Goal: Task Accomplishment & Management: Manage account settings

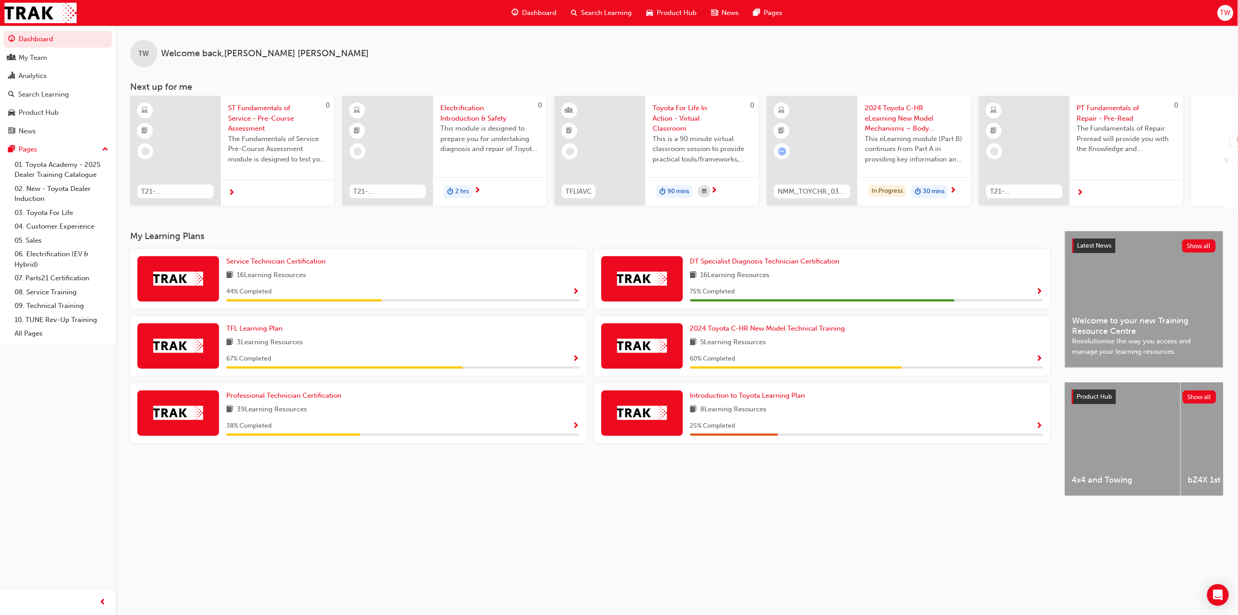
click at [674, 11] on span "Product Hub" at bounding box center [677, 13] width 40 height 10
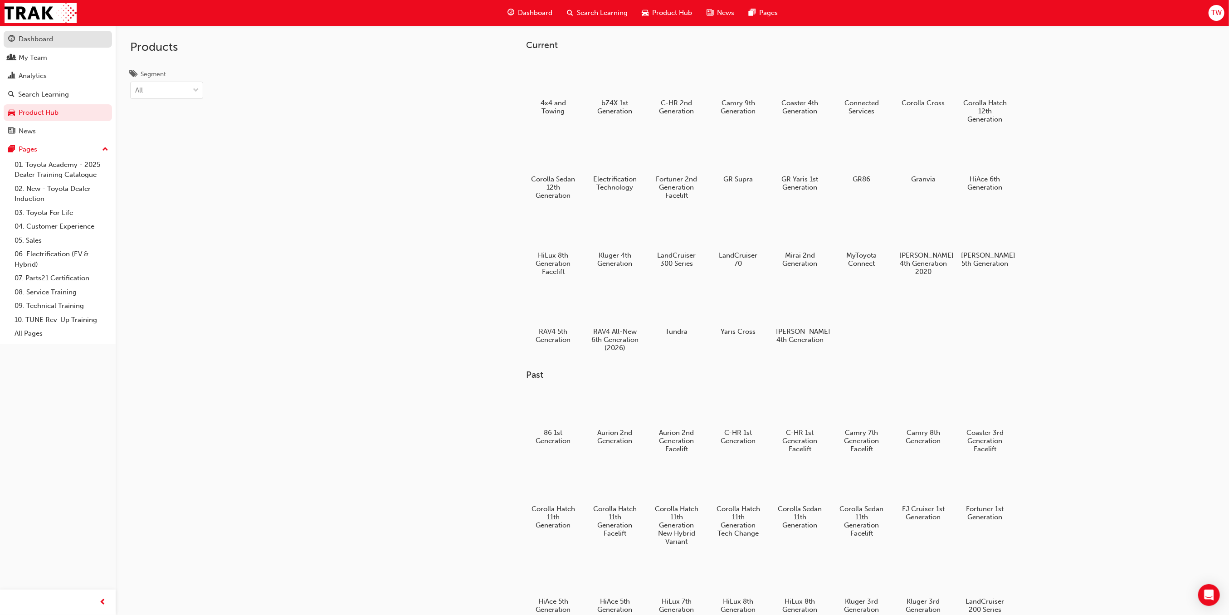
click at [31, 39] on div "Dashboard" at bounding box center [36, 39] width 34 height 10
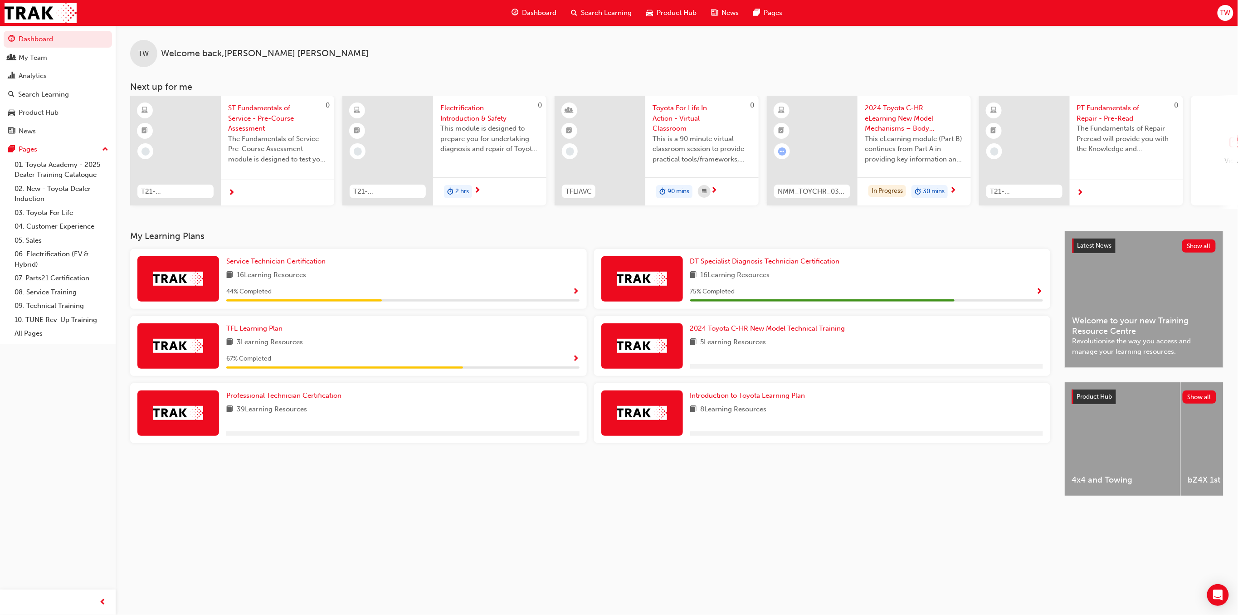
click at [601, 16] on span "Search Learning" at bounding box center [606, 13] width 51 height 10
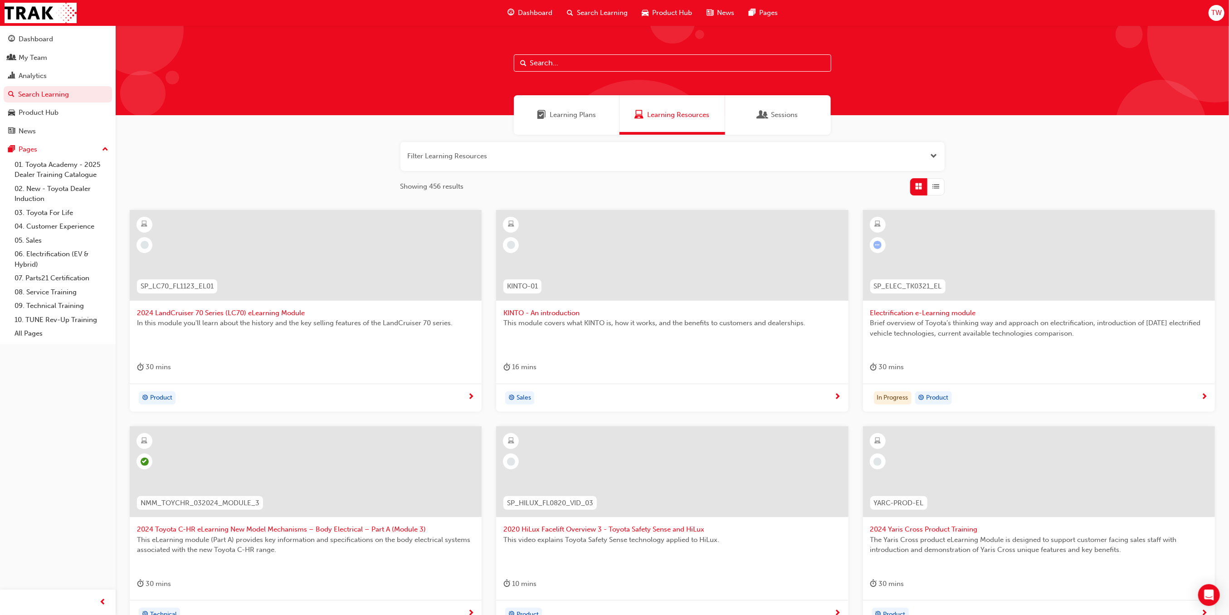
click at [786, 119] on span "Sessions" at bounding box center [784, 115] width 27 height 10
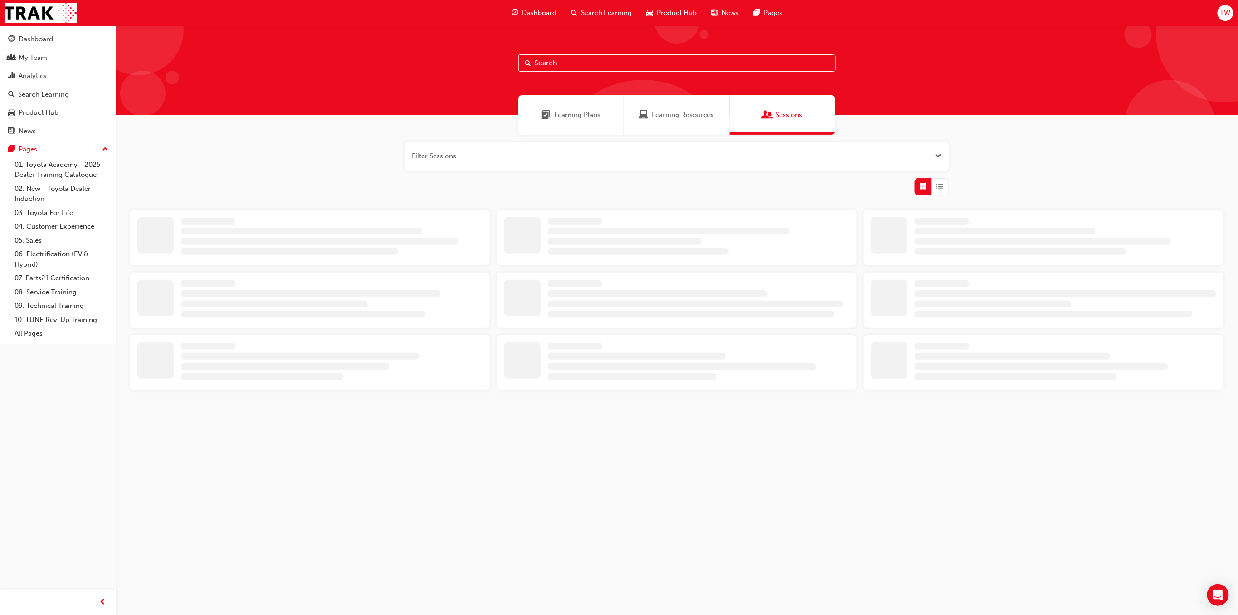
click at [632, 61] on input "text" at bounding box center [676, 62] width 317 height 17
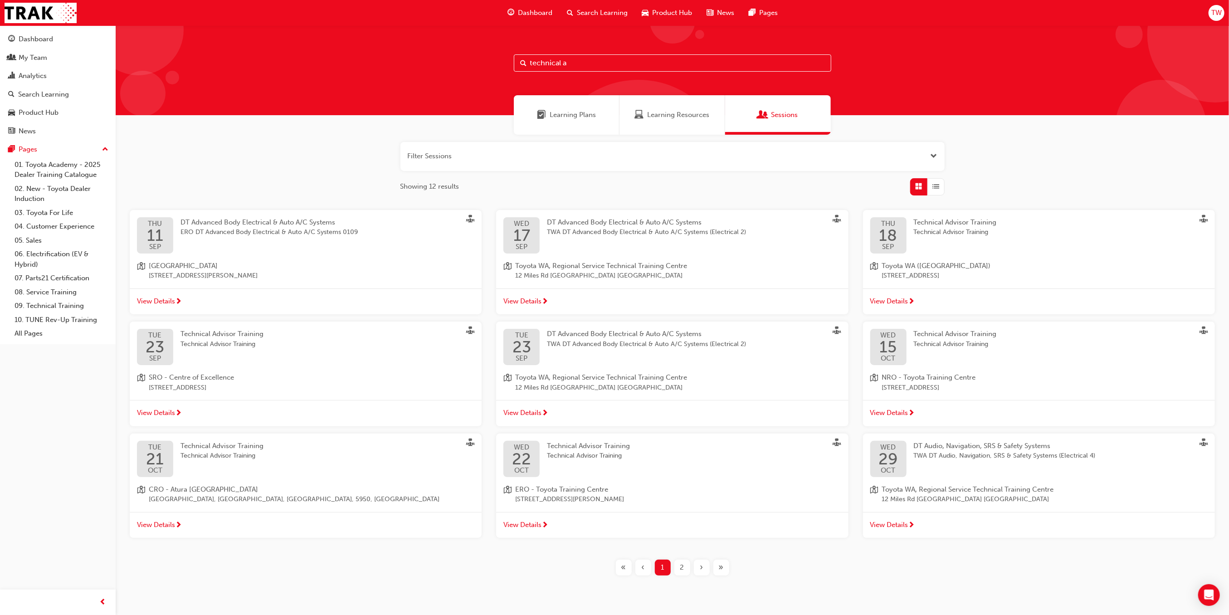
type input "technical a"
click at [240, 456] on span "Technical Advisor Training" at bounding box center [222, 456] width 83 height 10
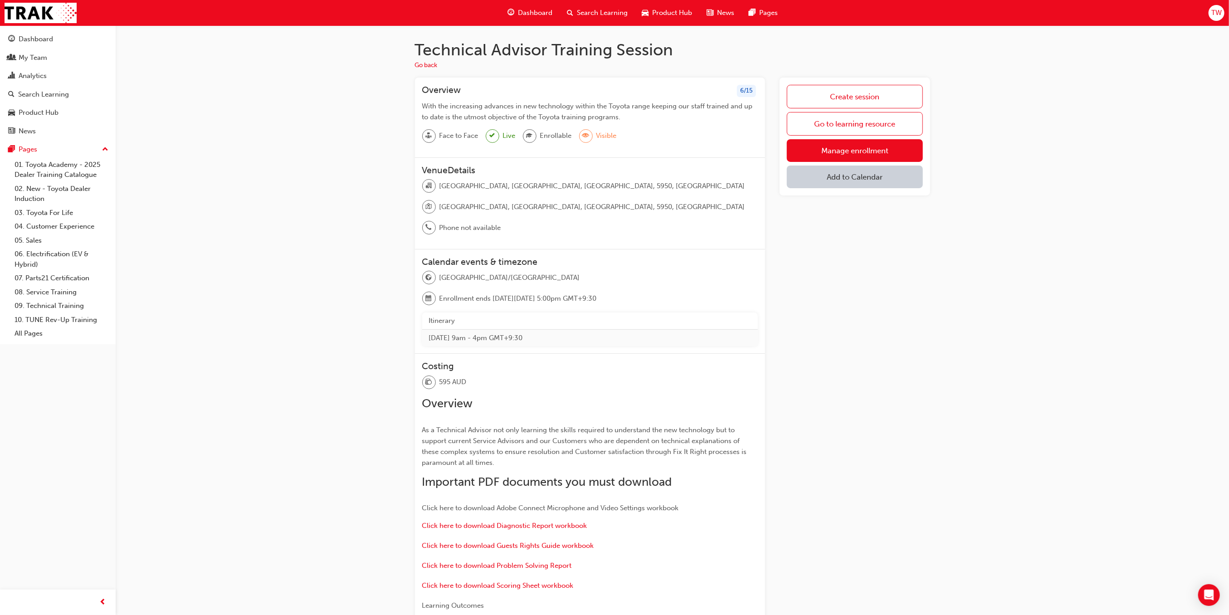
click at [515, 329] on td "Tue 21 Oct 2025 9am - 4pm GMT+9:30" at bounding box center [590, 337] width 336 height 17
click at [359, 292] on div "Technical Advisor Training Session Go back Overview 6 / 15 With the increasing …" at bounding box center [672, 464] width 1113 height 878
click at [829, 152] on link "Manage enrollment" at bounding box center [855, 150] width 136 height 23
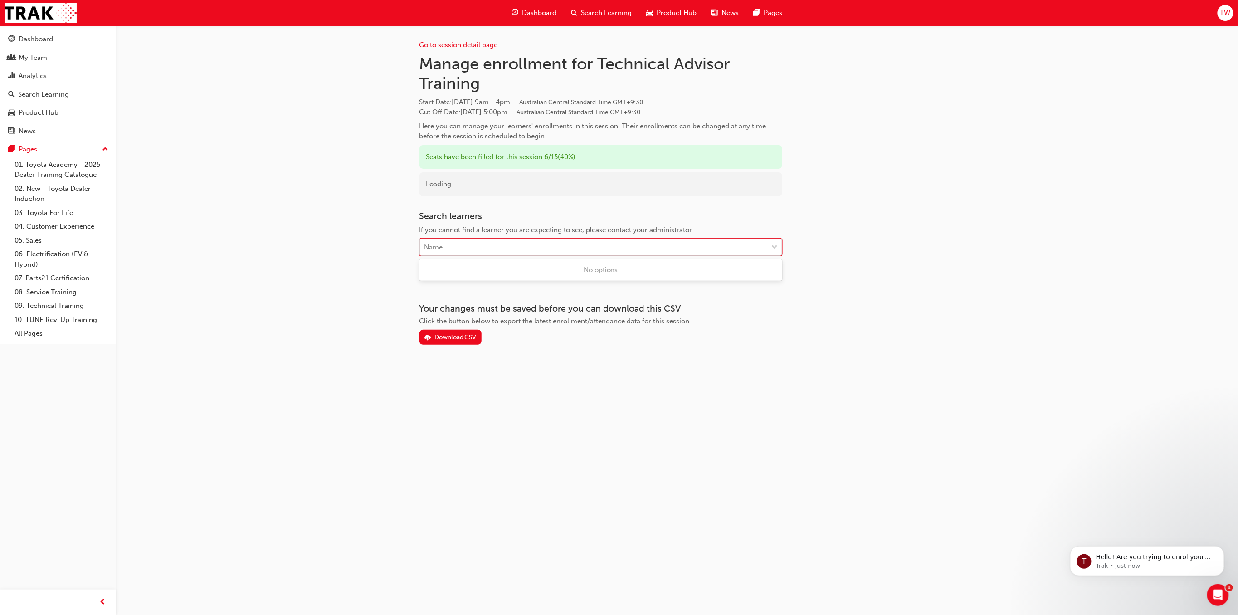
click at [560, 246] on div "Name" at bounding box center [594, 247] width 348 height 16
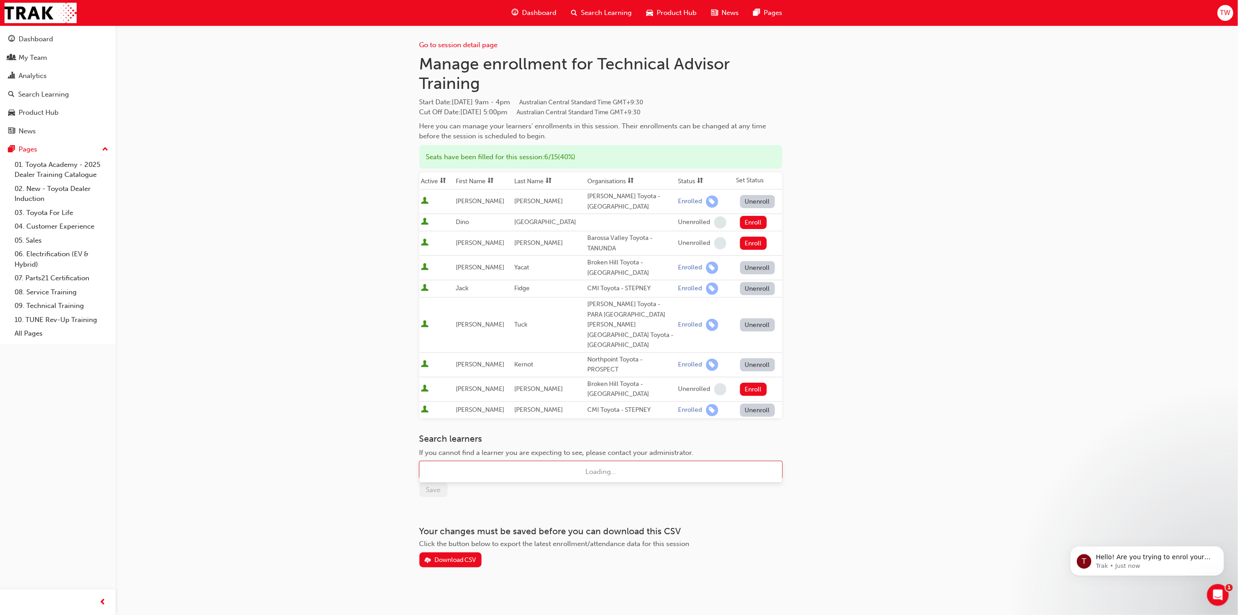
type input "todd"
click at [533, 471] on span "Todd Whiley - CMI Toyota - ADELAIDE, CMI Toyota - CHRISTIES BEACH +2 more" at bounding box center [559, 472] width 269 height 8
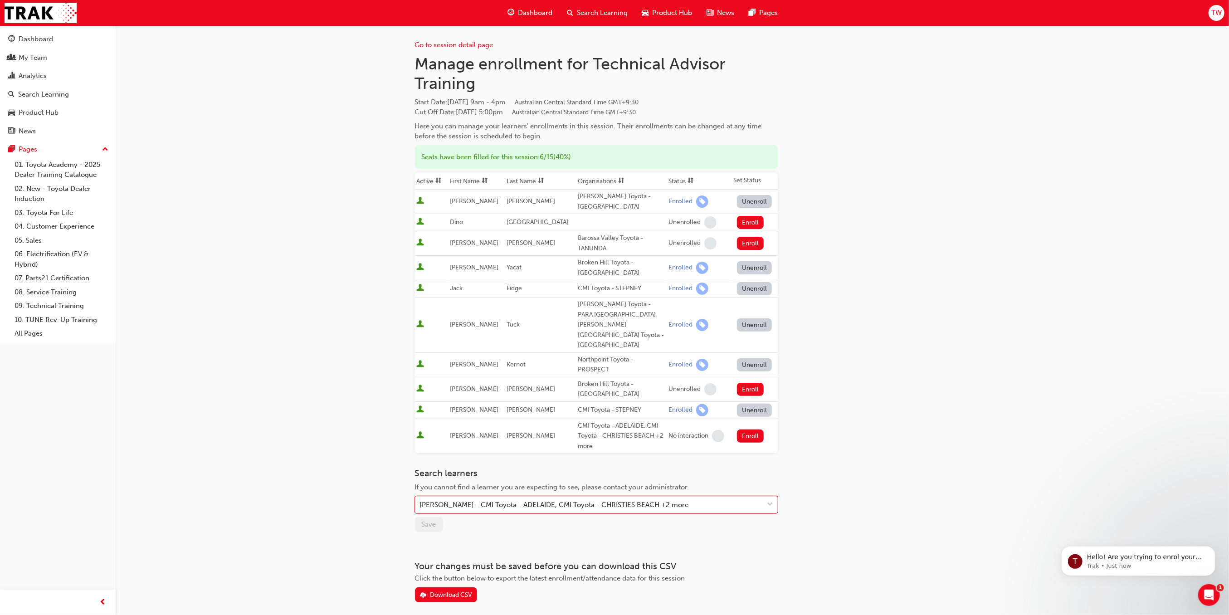
scroll to position [17, 0]
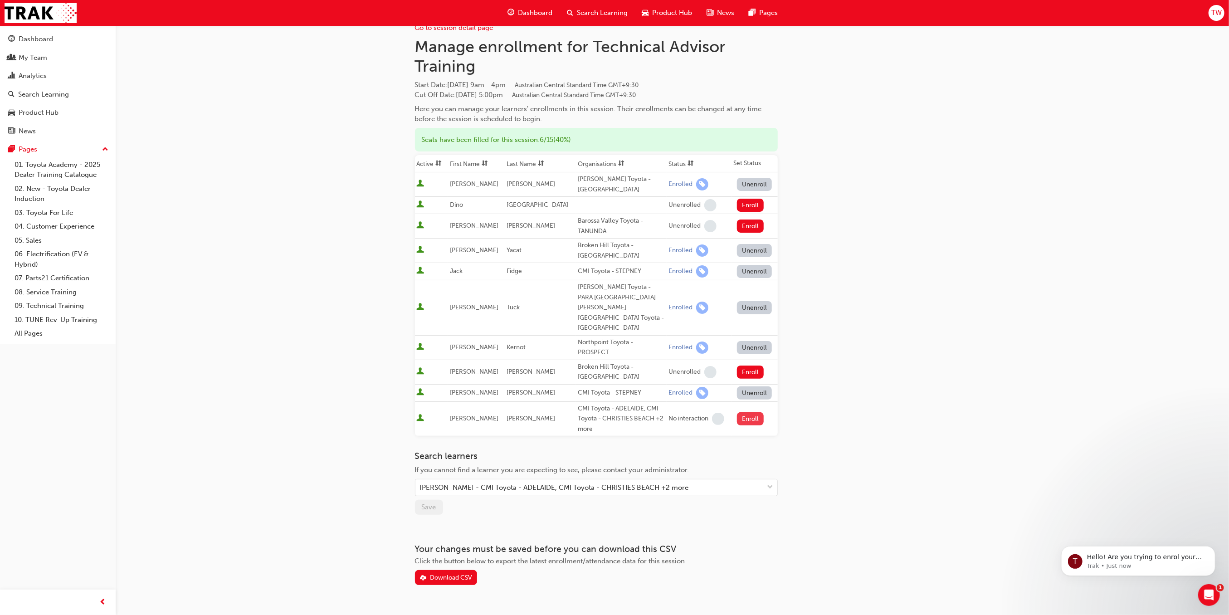
click at [737, 412] on button "Enroll" at bounding box center [750, 418] width 27 height 13
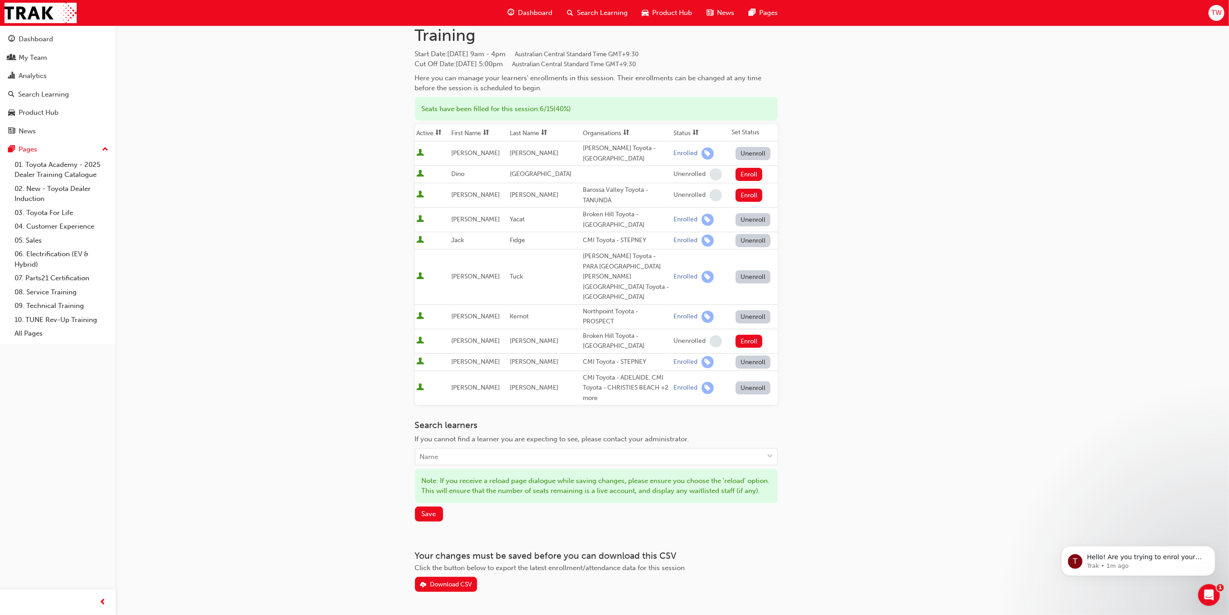
scroll to position [65, 0]
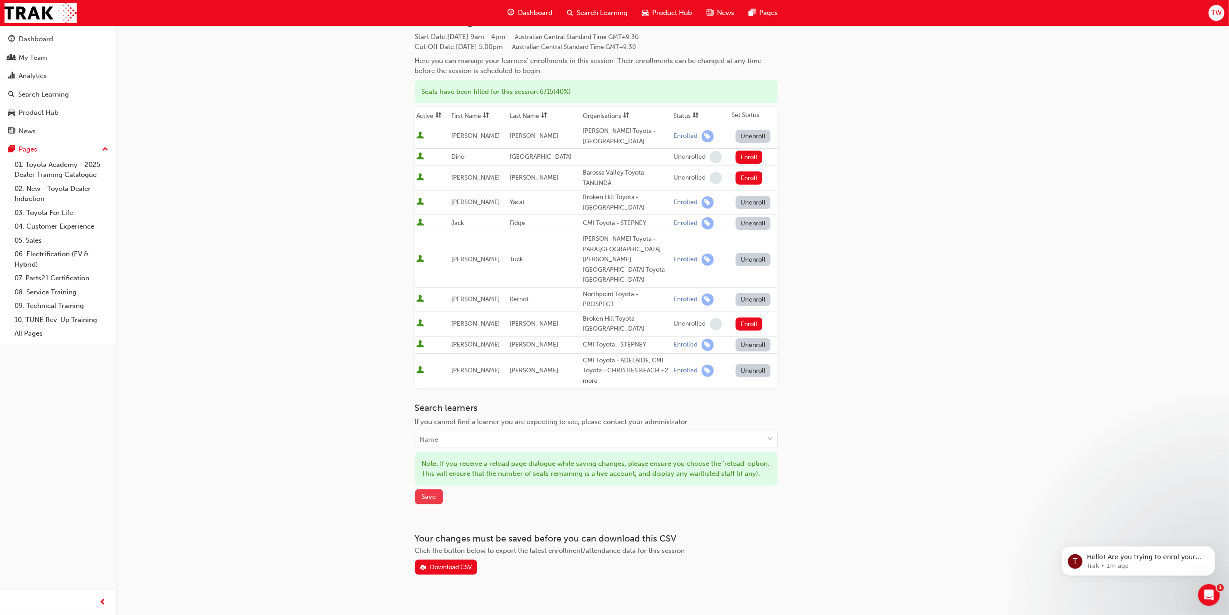
click at [434, 493] on span "Save" at bounding box center [429, 497] width 15 height 8
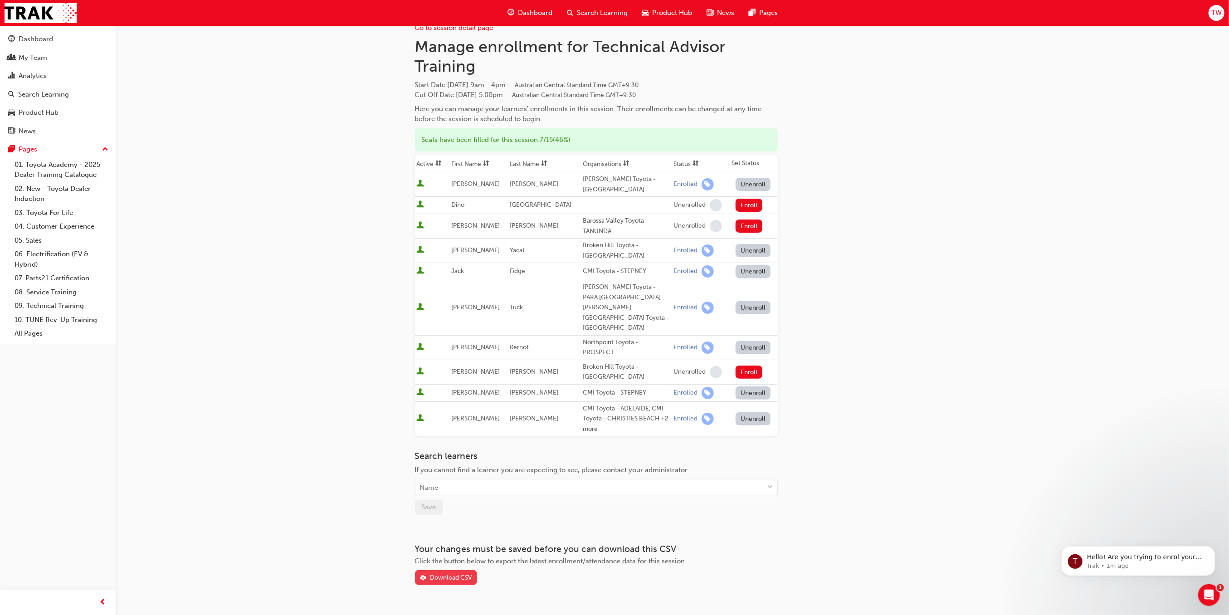
click at [460, 574] on div "Download CSV" at bounding box center [451, 578] width 42 height 8
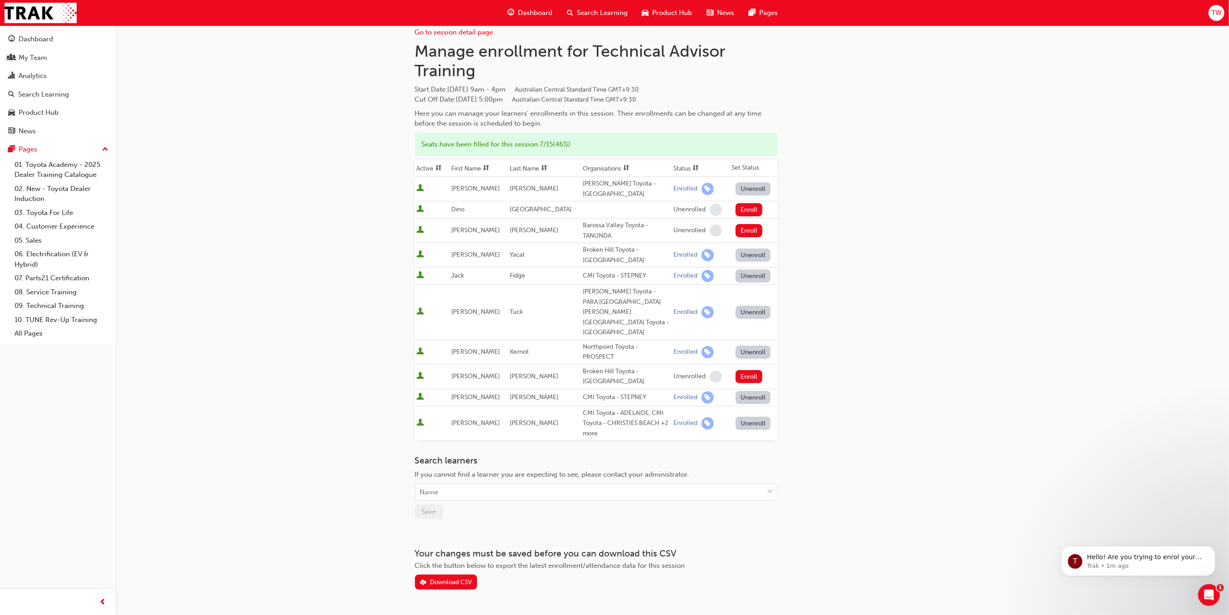
scroll to position [0, 0]
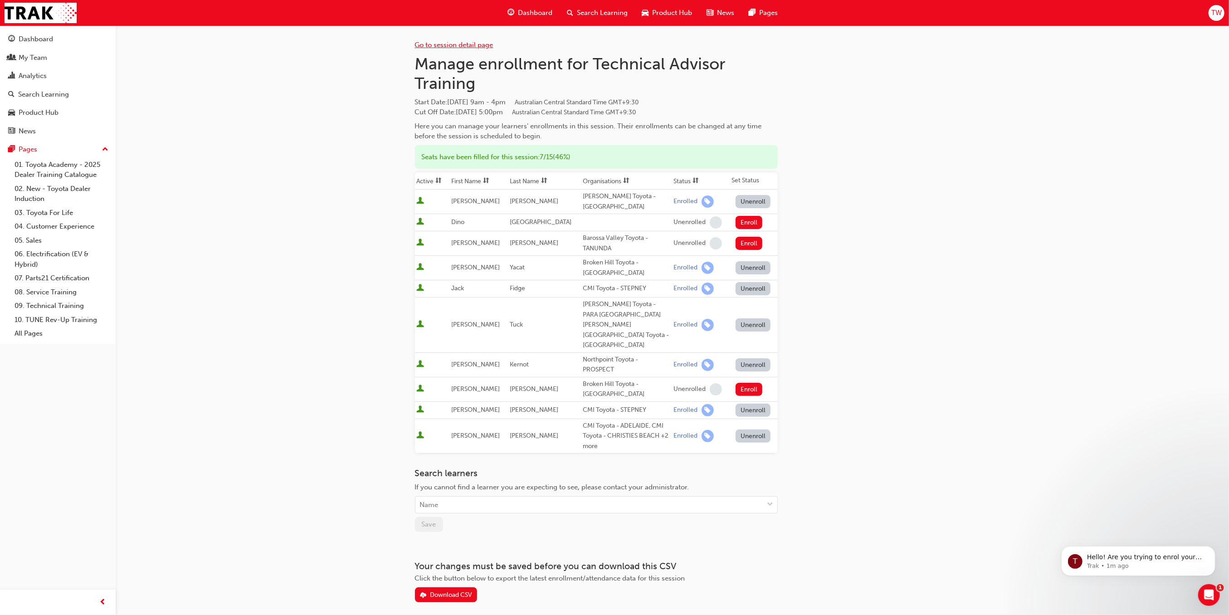
click at [464, 46] on link "Go to session detail page" at bounding box center [454, 45] width 78 height 8
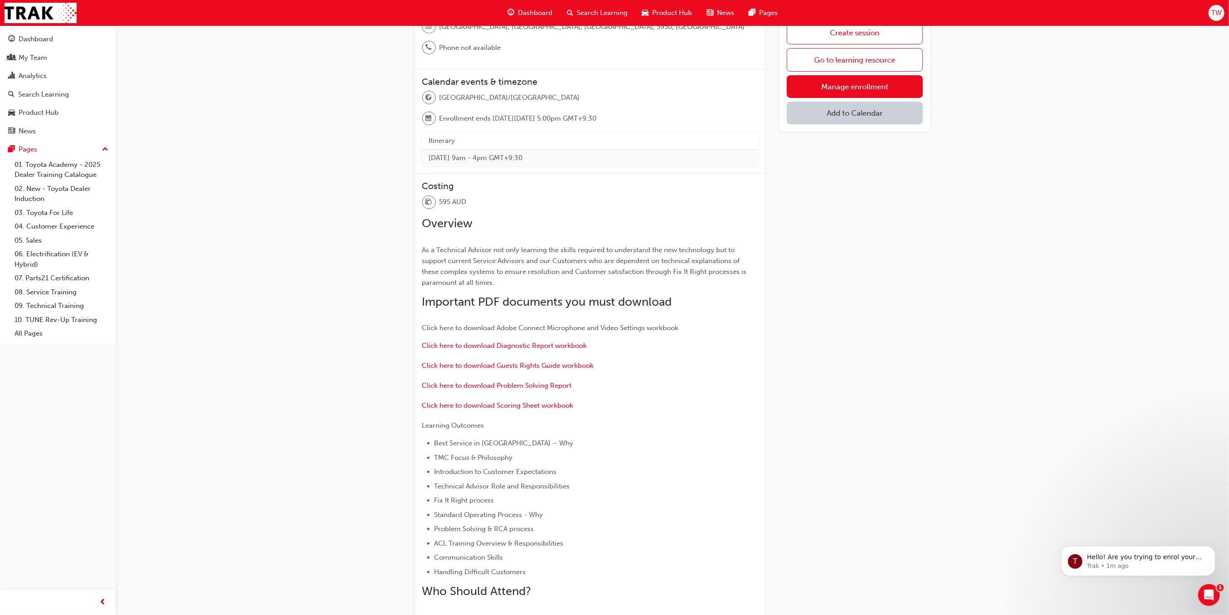
scroll to position [181, 0]
click at [515, 400] on span "Click here to download Scoring Sheet workbook" at bounding box center [497, 404] width 151 height 8
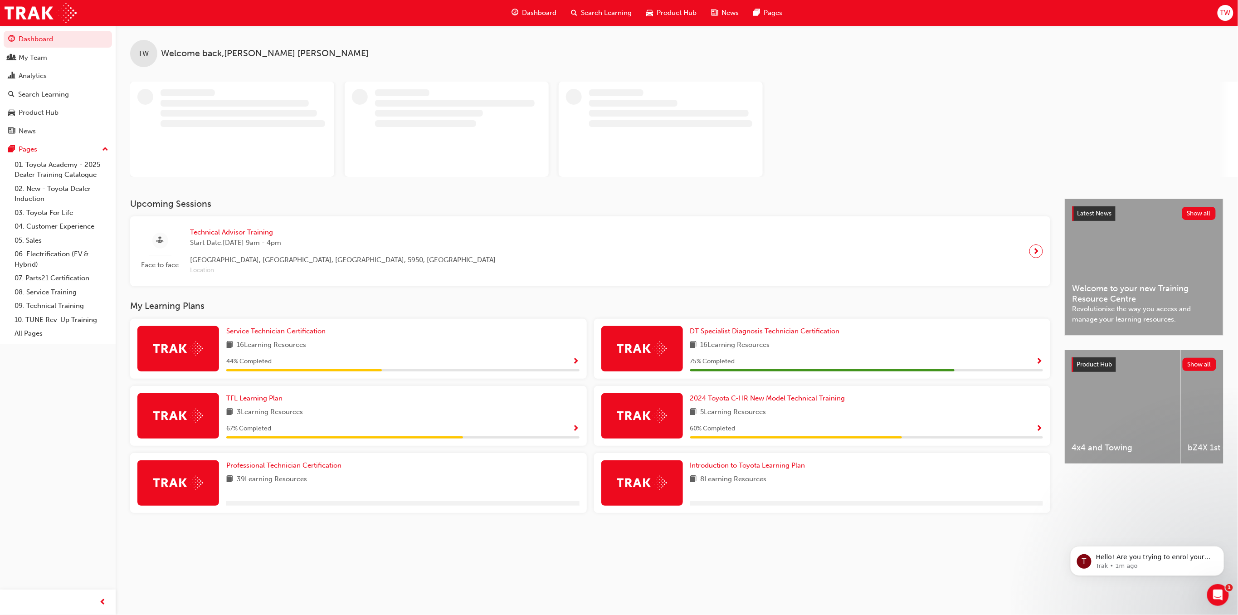
click at [592, 14] on span "Search Learning" at bounding box center [606, 13] width 51 height 10
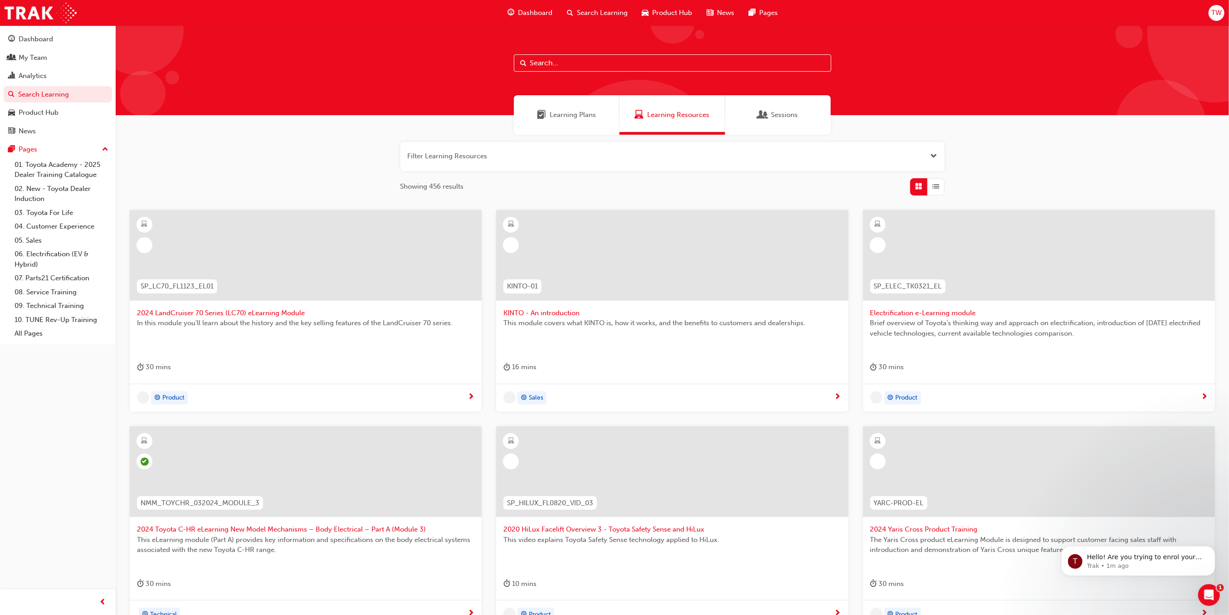
click at [787, 117] on span "Sessions" at bounding box center [784, 115] width 27 height 10
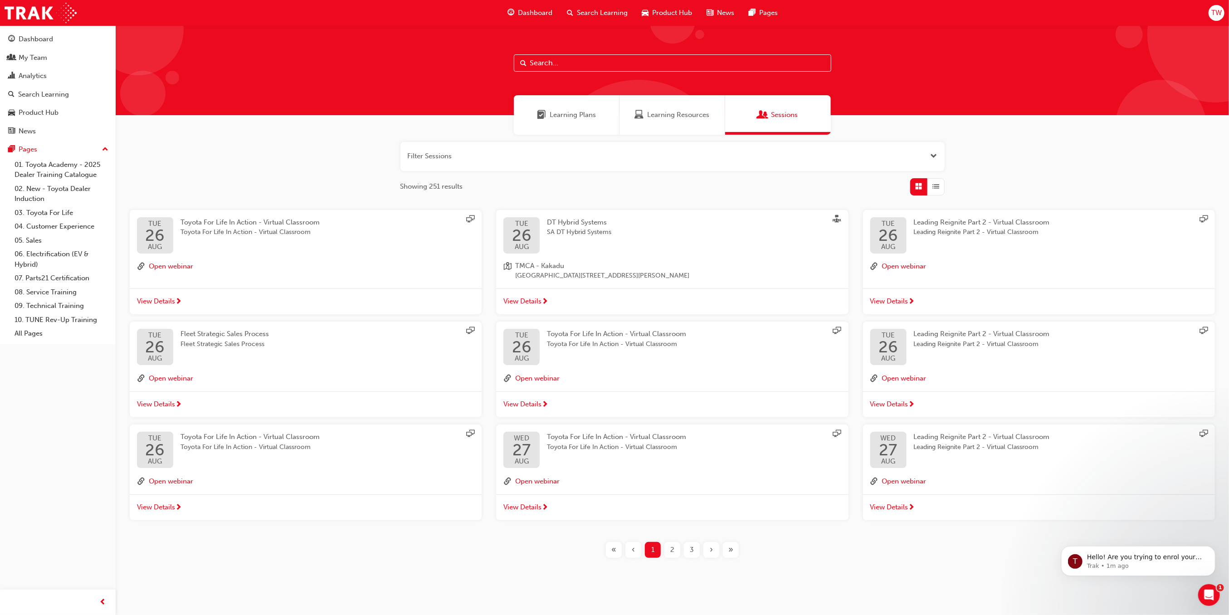
click at [614, 62] on input "text" at bounding box center [672, 62] width 317 height 17
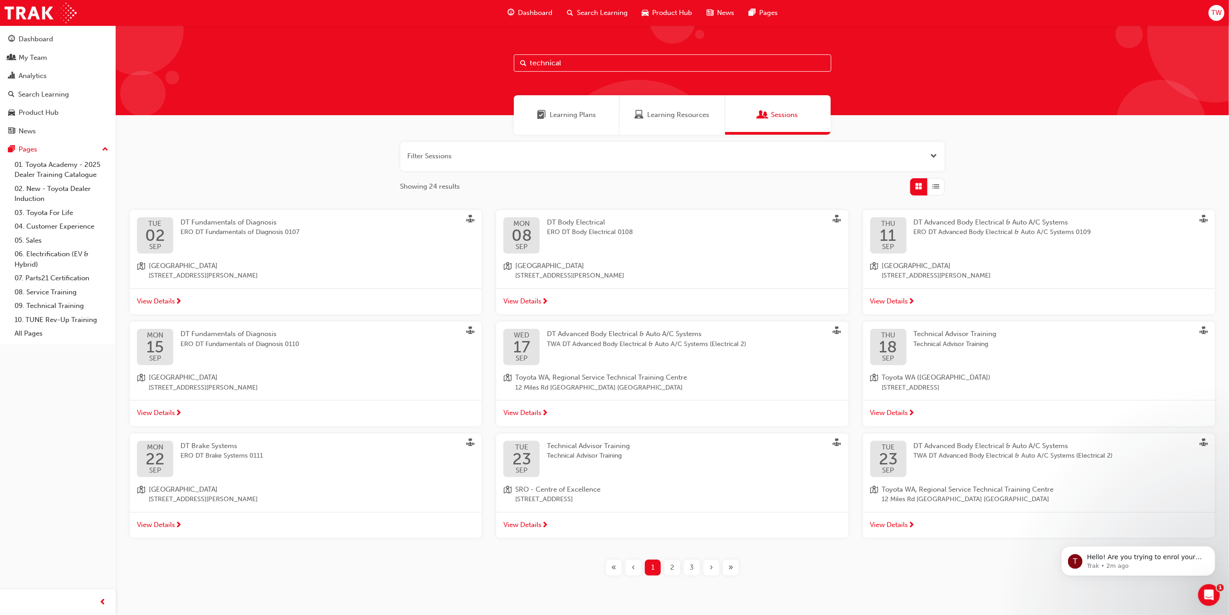
type input "technical"
click at [671, 573] on span "2" at bounding box center [672, 567] width 4 height 10
click at [672, 570] on span "2" at bounding box center [672, 567] width 4 height 10
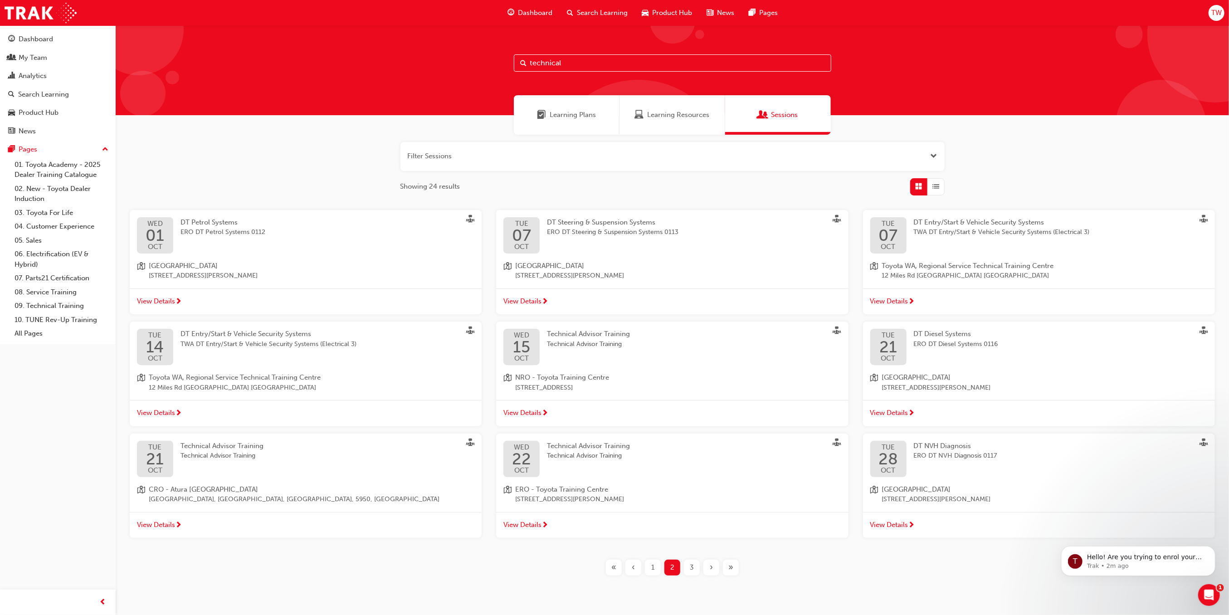
click at [225, 443] on span "Technical Advisor Training" at bounding box center [222, 446] width 83 height 8
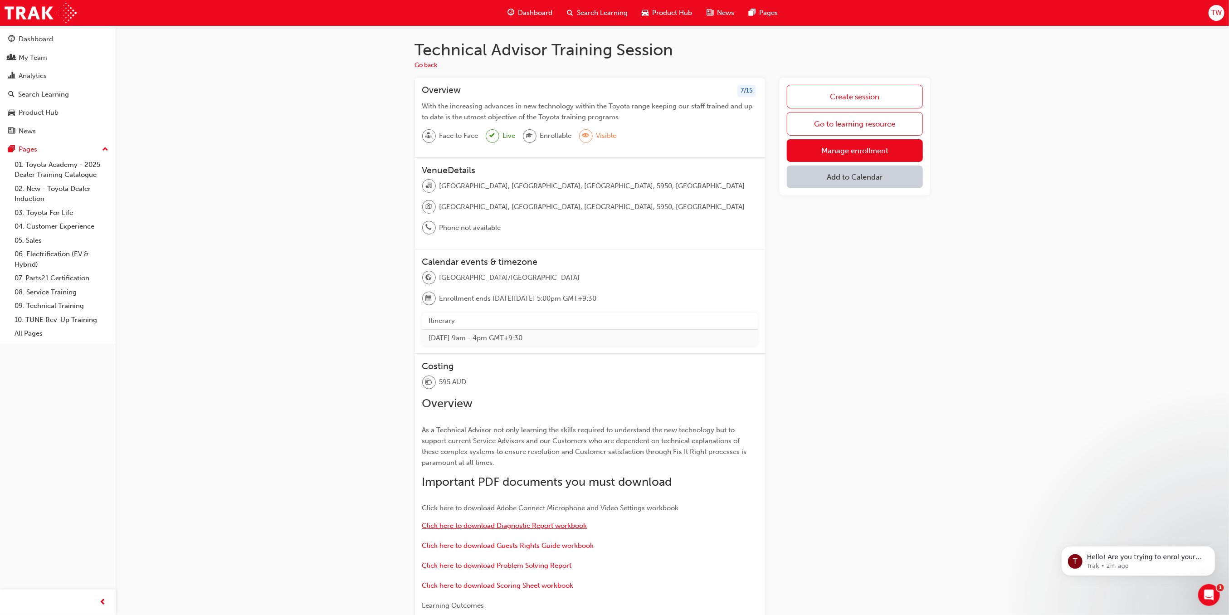
click at [505, 522] on span "Click here to download Diagnostic Report workbook" at bounding box center [504, 526] width 165 height 8
click at [482, 542] on span "Click here to download Guests Rights Guide workbook" at bounding box center [508, 546] width 172 height 8
click at [475, 562] on span "Click here to download Problem Solving Report" at bounding box center [497, 566] width 150 height 8
click at [575, 14] on div "Search Learning" at bounding box center [597, 13] width 75 height 19
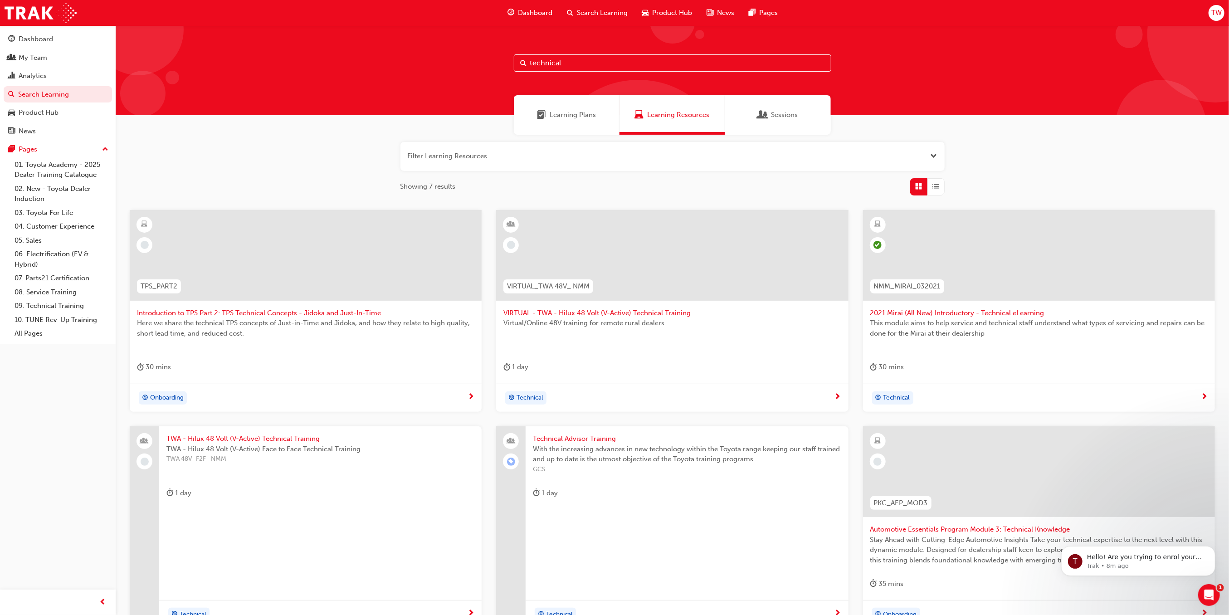
click at [767, 112] on span "Sessions" at bounding box center [762, 115] width 9 height 10
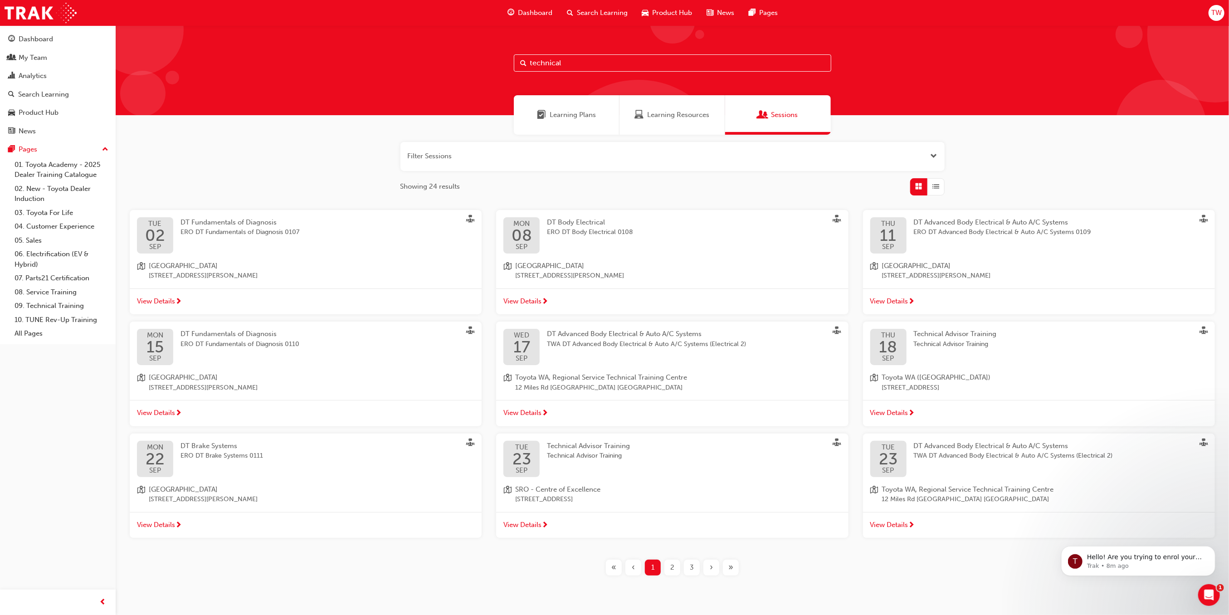
click at [693, 570] on span "3" at bounding box center [692, 567] width 4 height 10
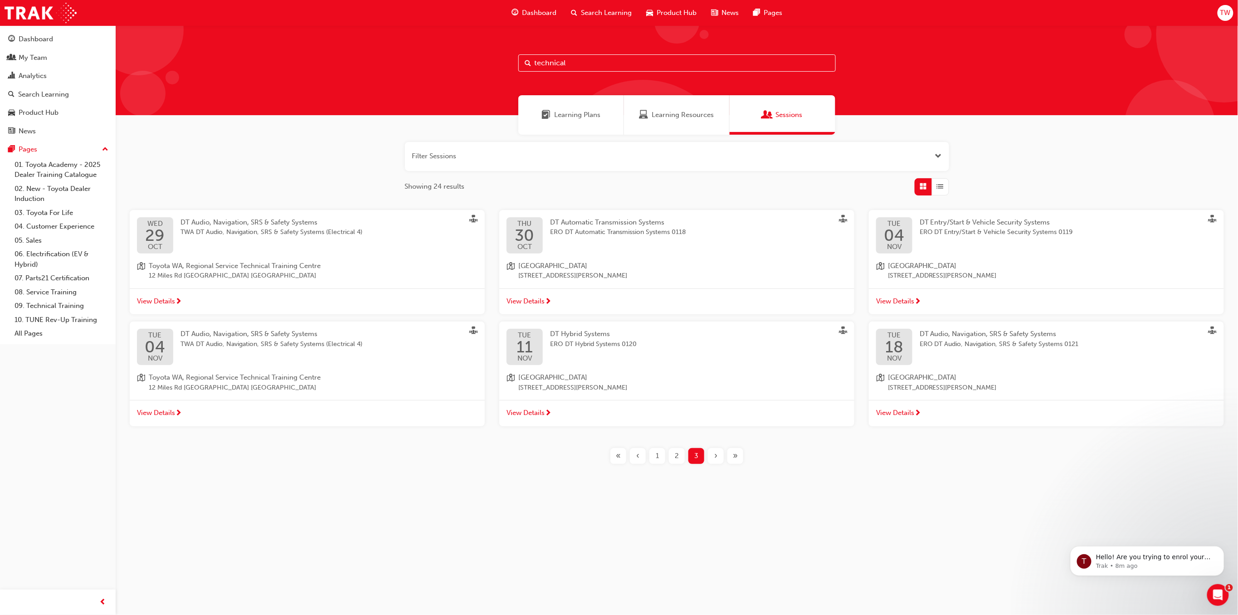
click at [675, 454] on span "2" at bounding box center [677, 456] width 4 height 10
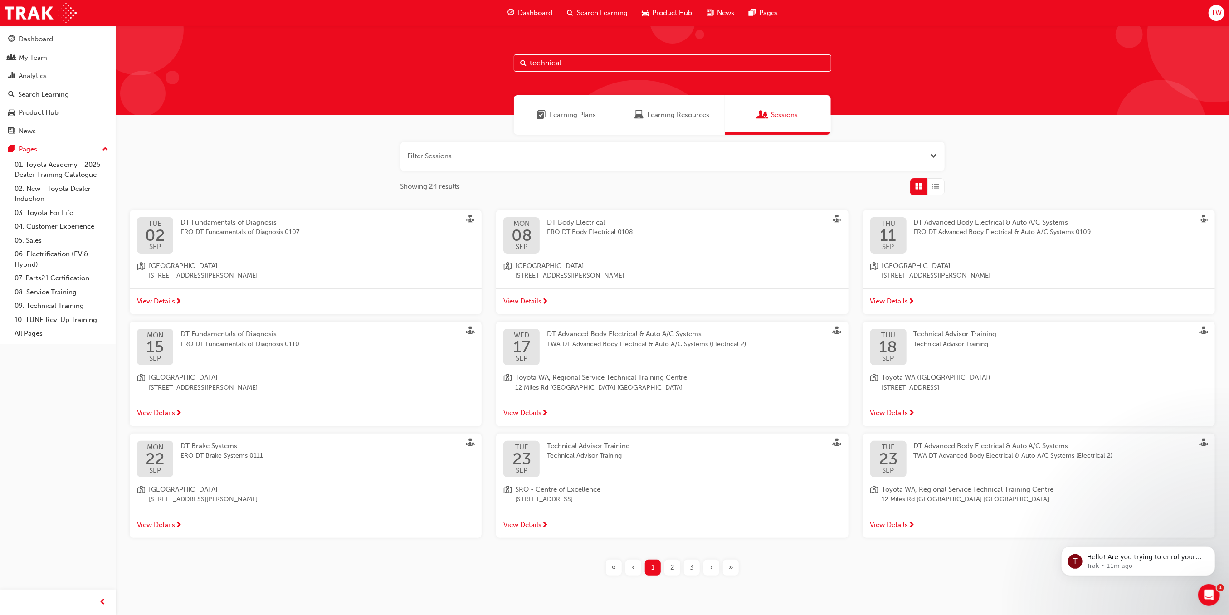
click at [671, 570] on span "2" at bounding box center [672, 567] width 4 height 10
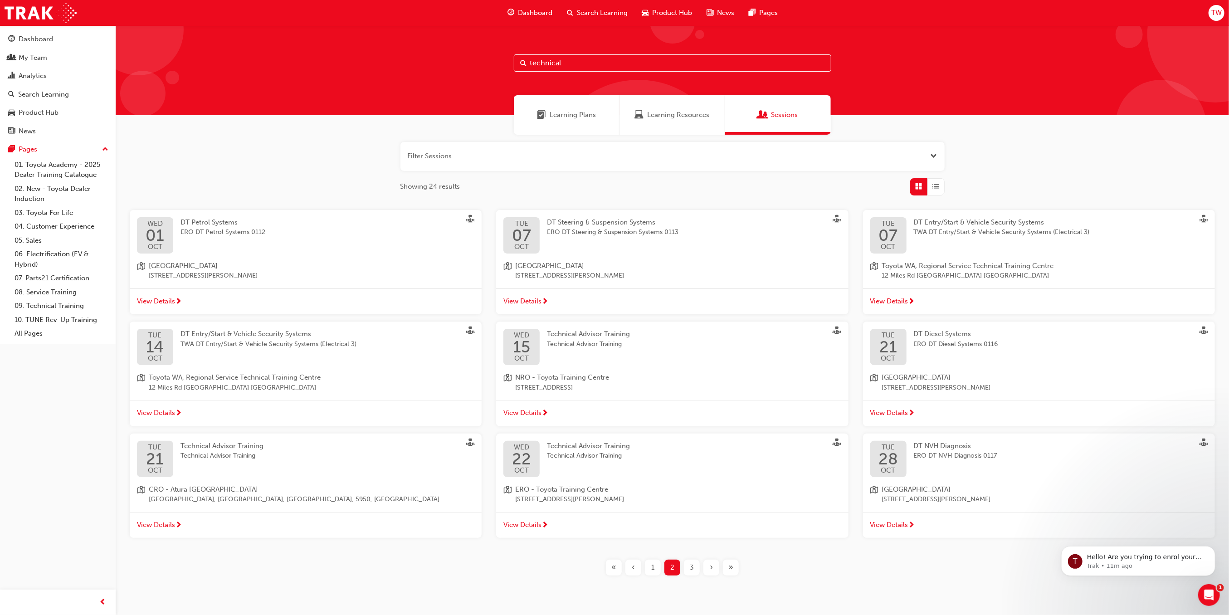
click at [233, 445] on span "Technical Advisor Training" at bounding box center [222, 446] width 83 height 8
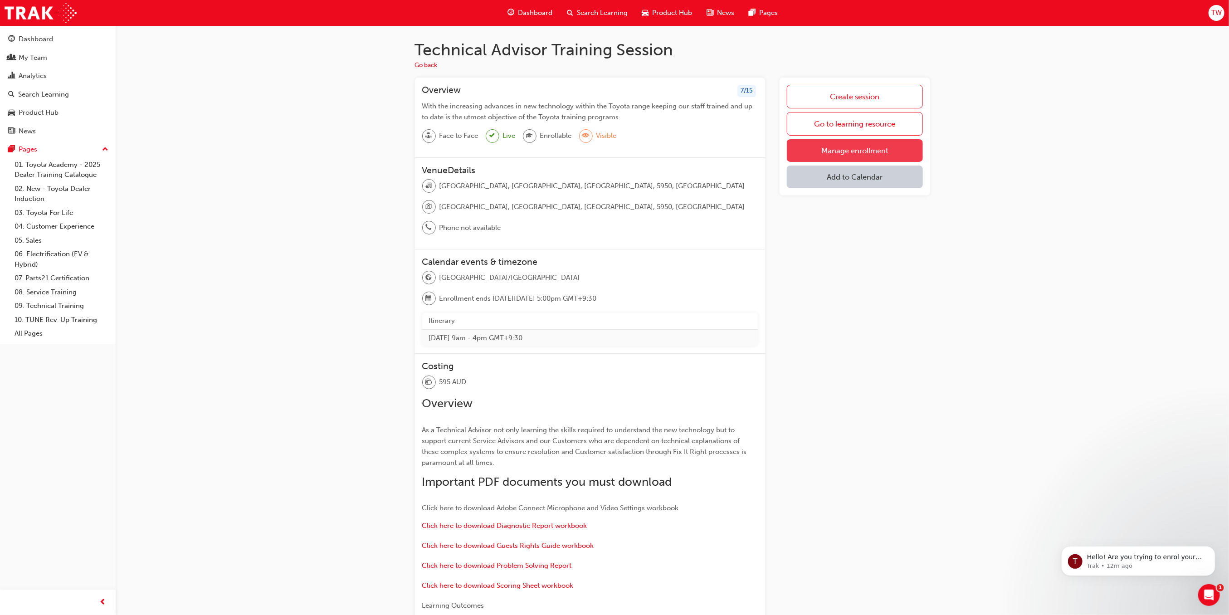
click at [864, 149] on link "Manage enrollment" at bounding box center [855, 150] width 136 height 23
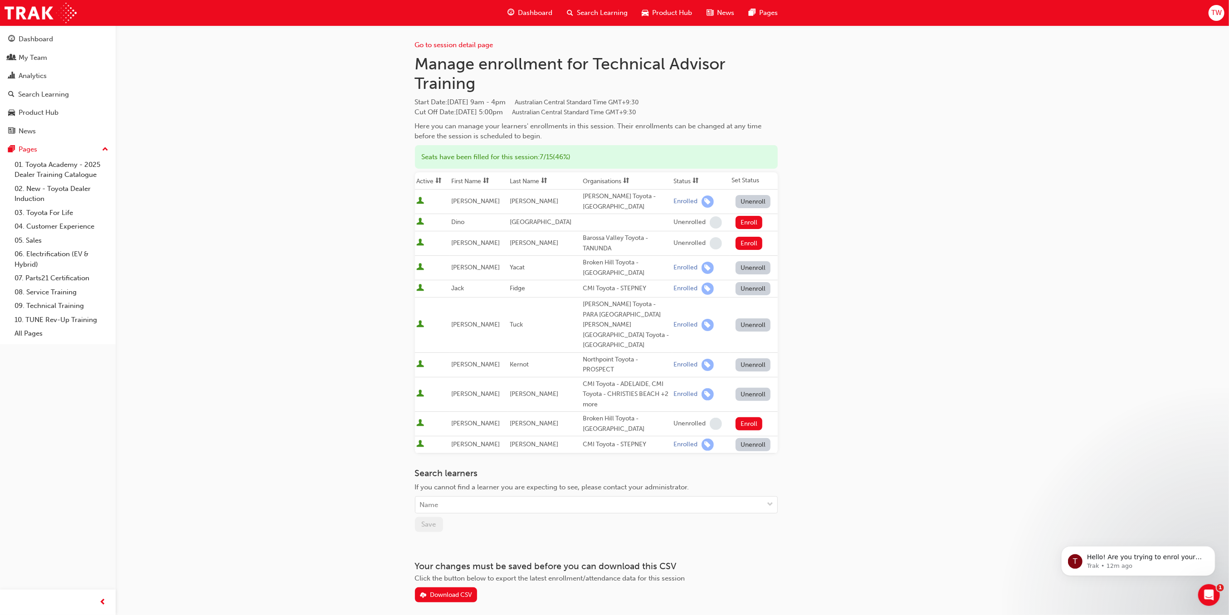
click at [738, 388] on button "Unenroll" at bounding box center [753, 394] width 35 height 13
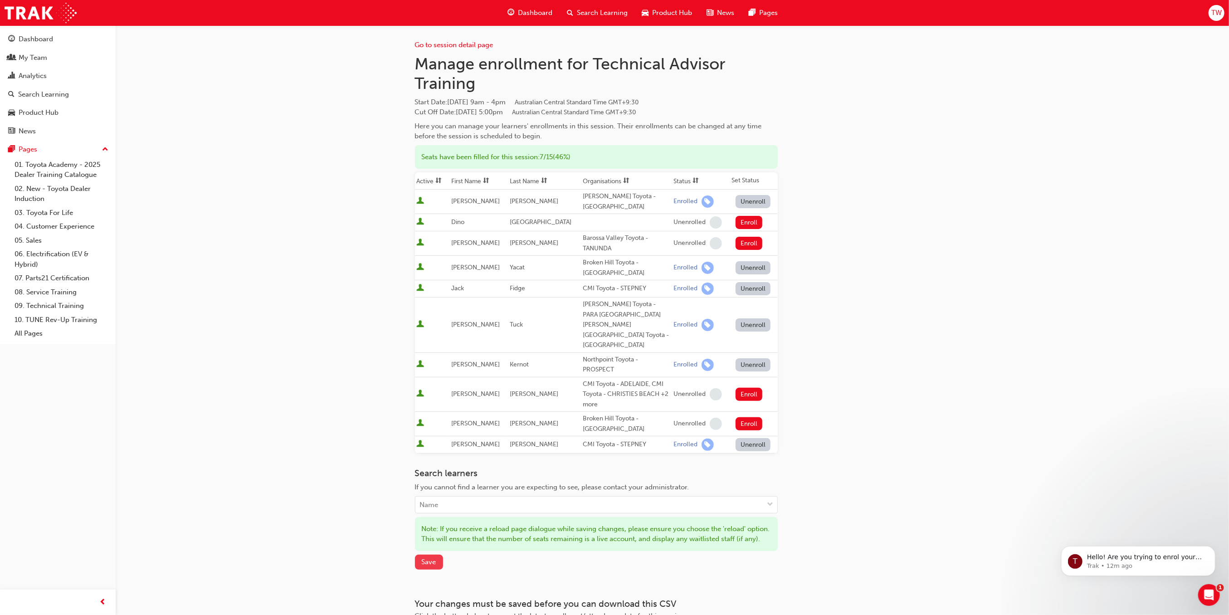
click at [426, 558] on span "Save" at bounding box center [429, 562] width 15 height 8
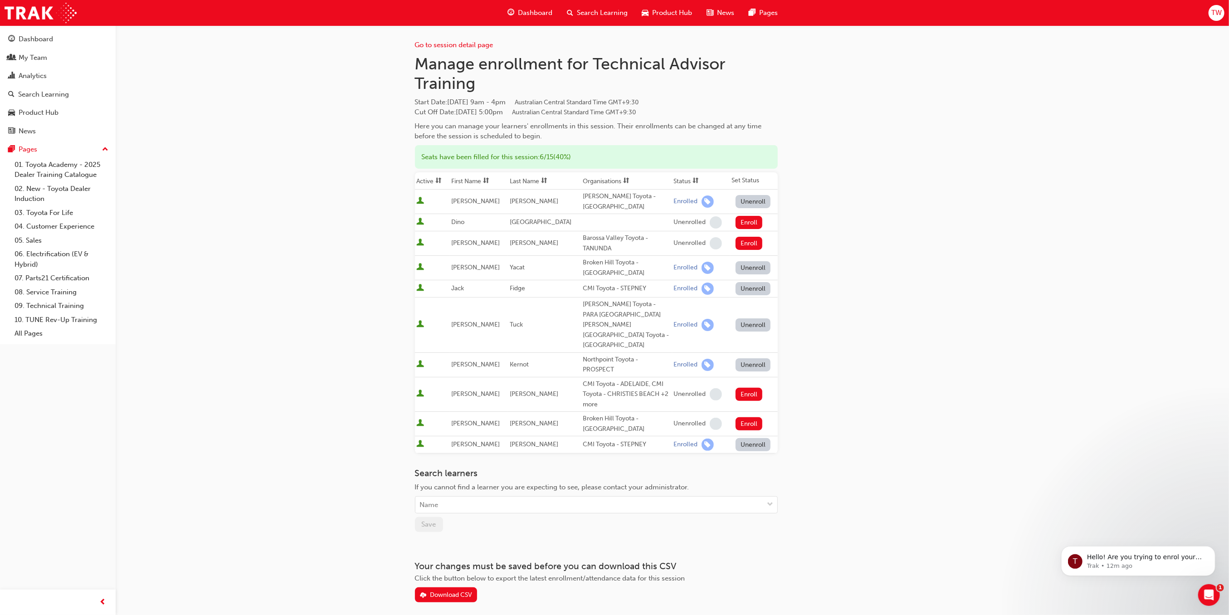
click at [255, 454] on div "Go to session detail page Manage enrollment for Technical Advisor Training Star…" at bounding box center [614, 327] width 1229 height 654
click at [361, 524] on div "Go to session detail page Manage enrollment for Technical Advisor Training Star…" at bounding box center [614, 327] width 1229 height 654
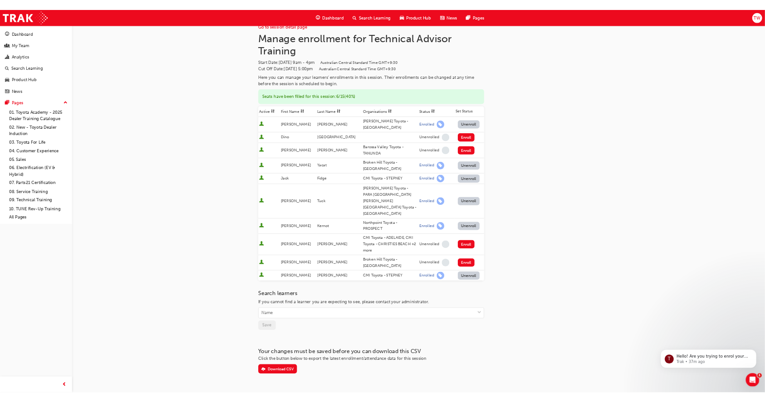
scroll to position [17, 0]
